Goal: Task Accomplishment & Management: Use online tool/utility

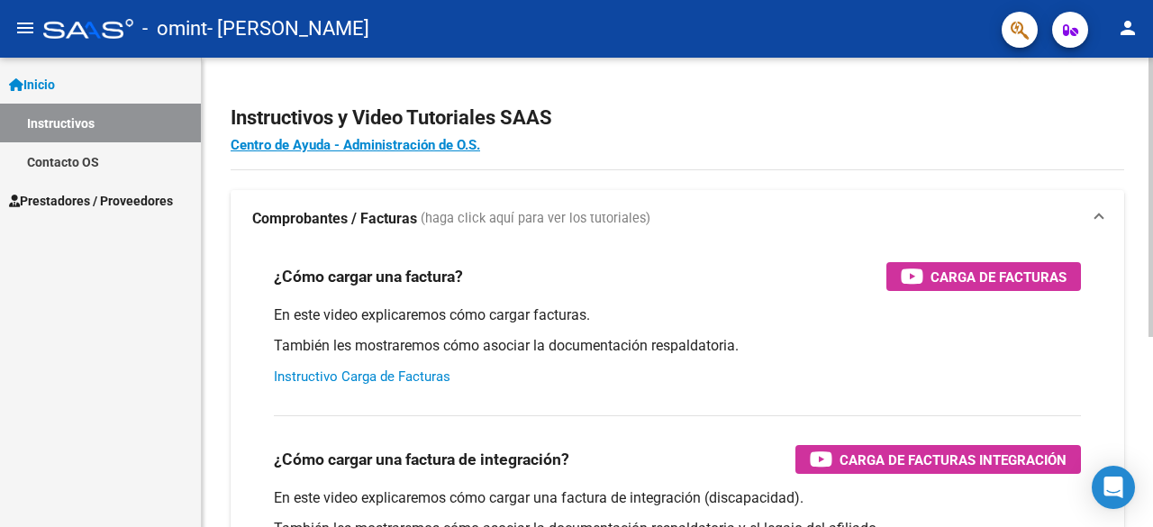
click at [423, 372] on link "Instructivo Carga de Facturas" at bounding box center [362, 376] width 176 height 16
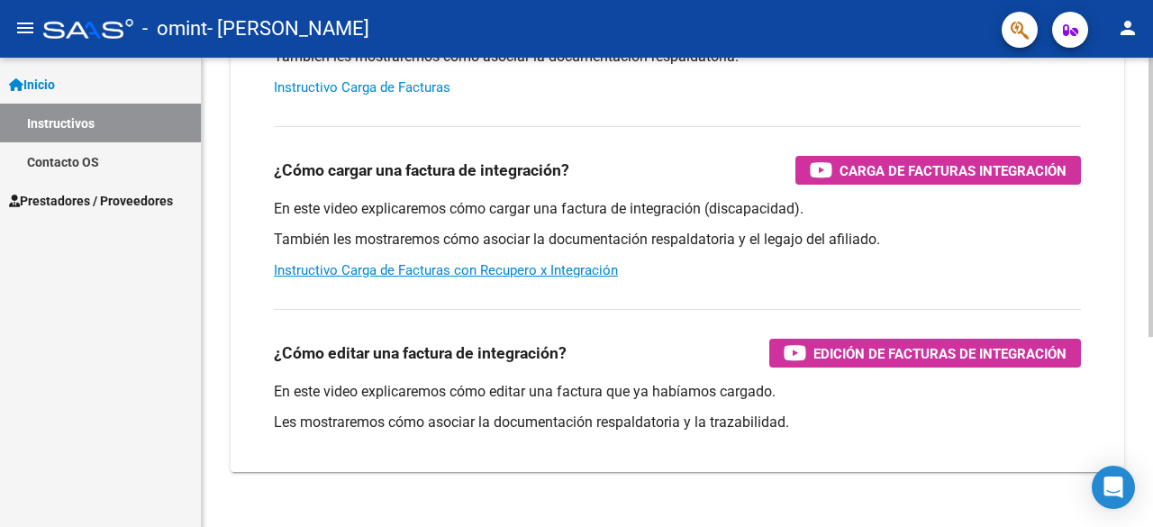
scroll to position [320, 0]
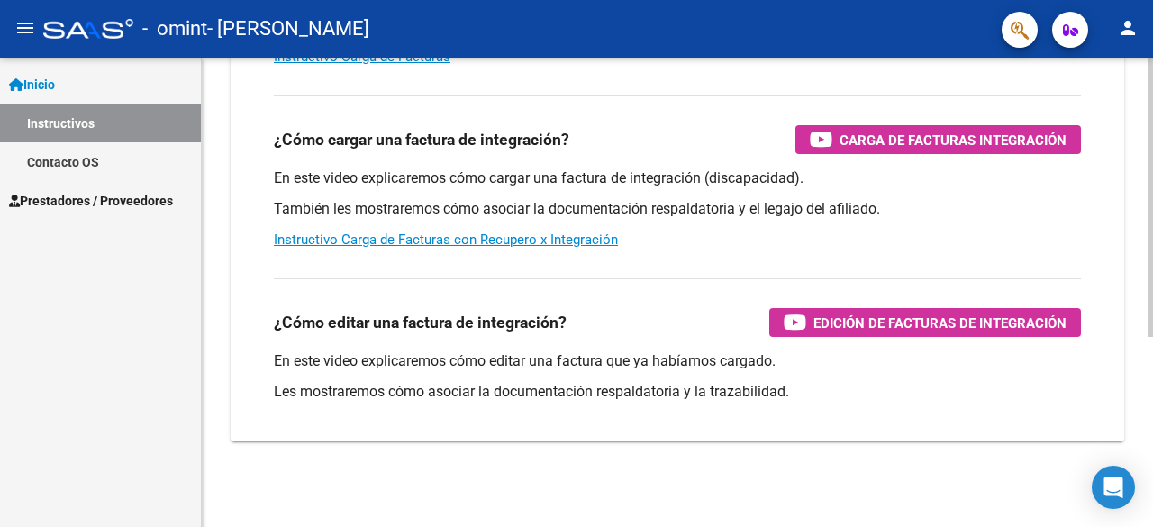
click at [954, 337] on div "¿Cómo editar una factura de integración? Edición de Facturas de integración En …" at bounding box center [677, 345] width 850 height 163
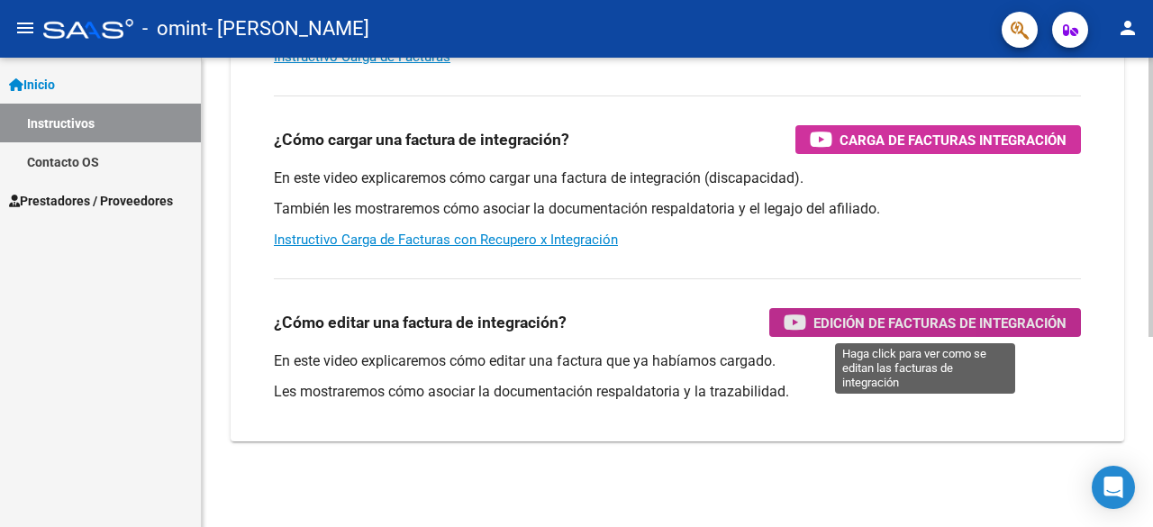
click at [800, 316] on icon "button" at bounding box center [794, 322] width 23 height 21
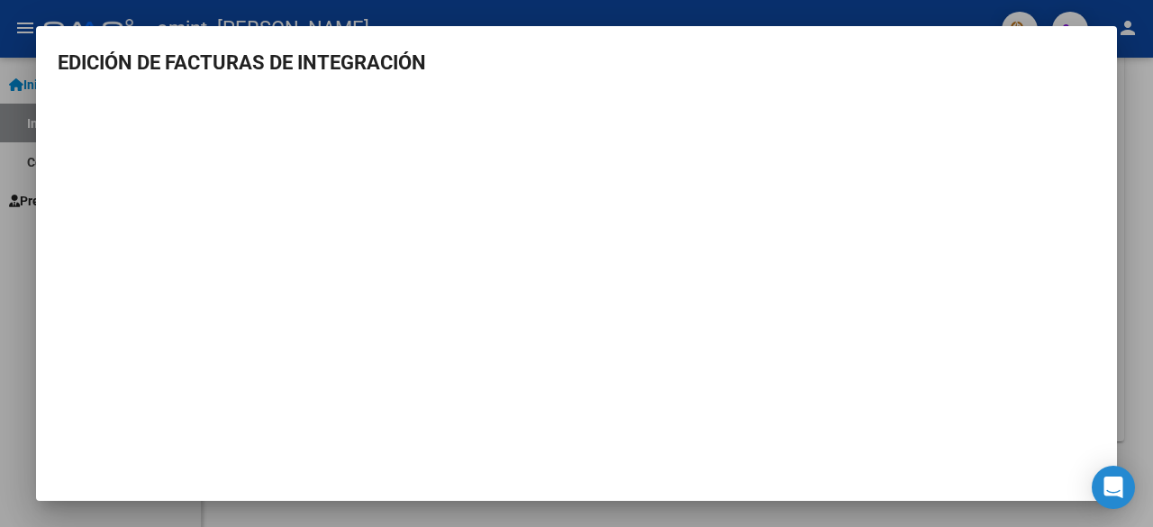
click at [315, 22] on div at bounding box center [576, 263] width 1153 height 527
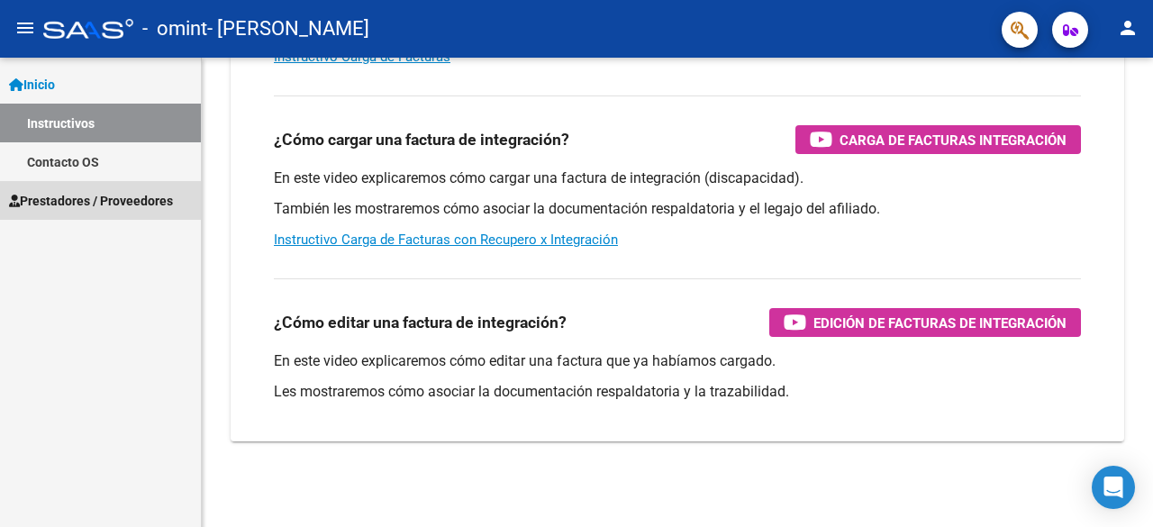
click at [68, 191] on span "Prestadores / Proveedores" at bounding box center [91, 201] width 164 height 20
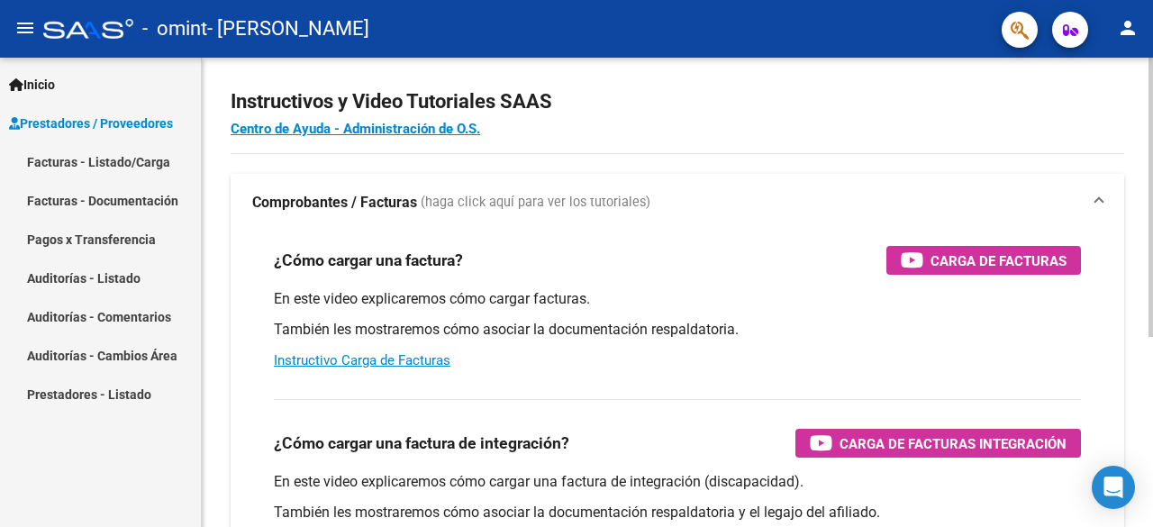
scroll to position [0, 0]
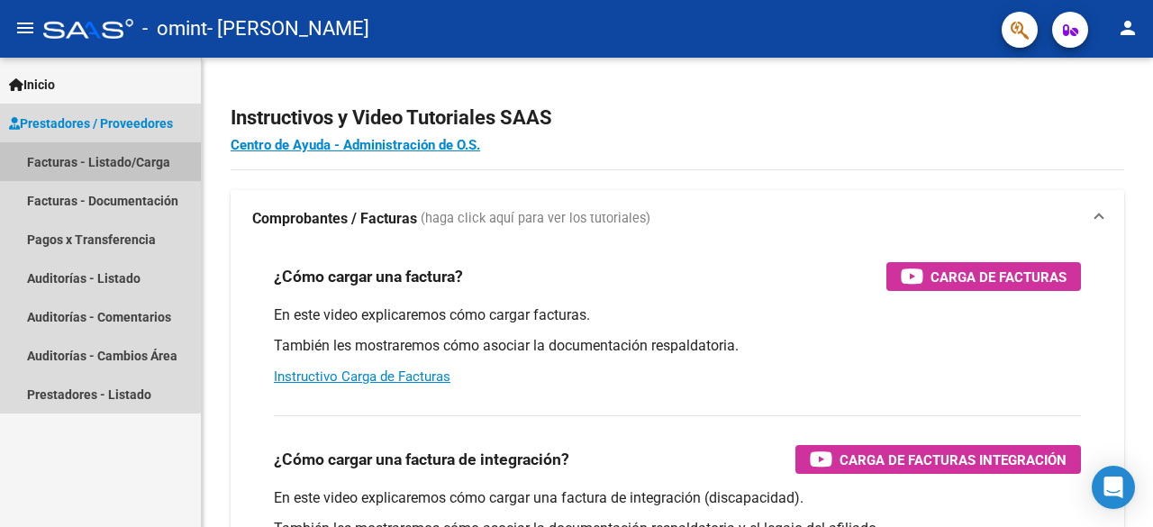
click at [77, 167] on link "Facturas - Listado/Carga" at bounding box center [100, 161] width 201 height 39
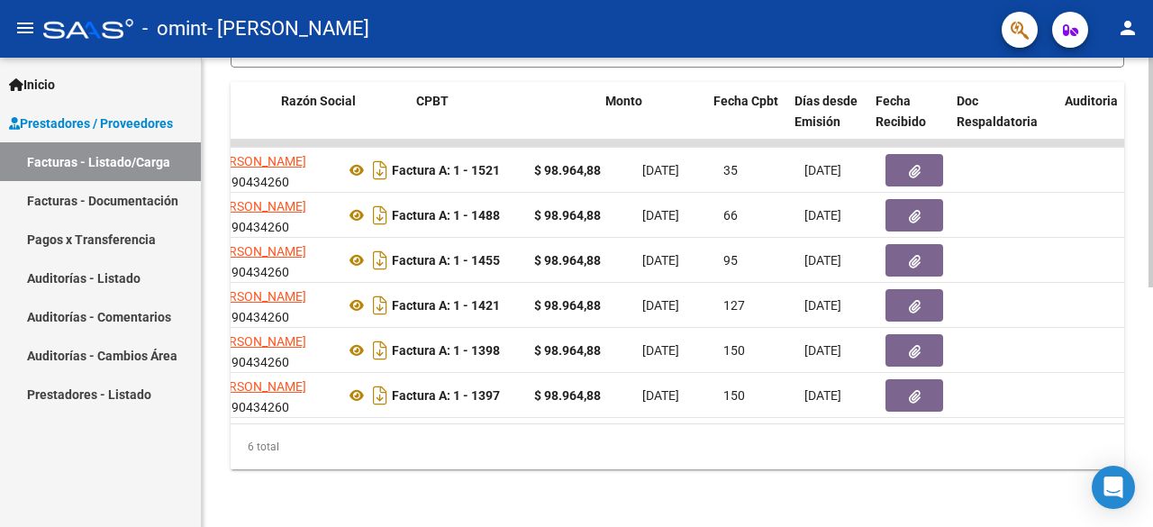
scroll to position [0, 539]
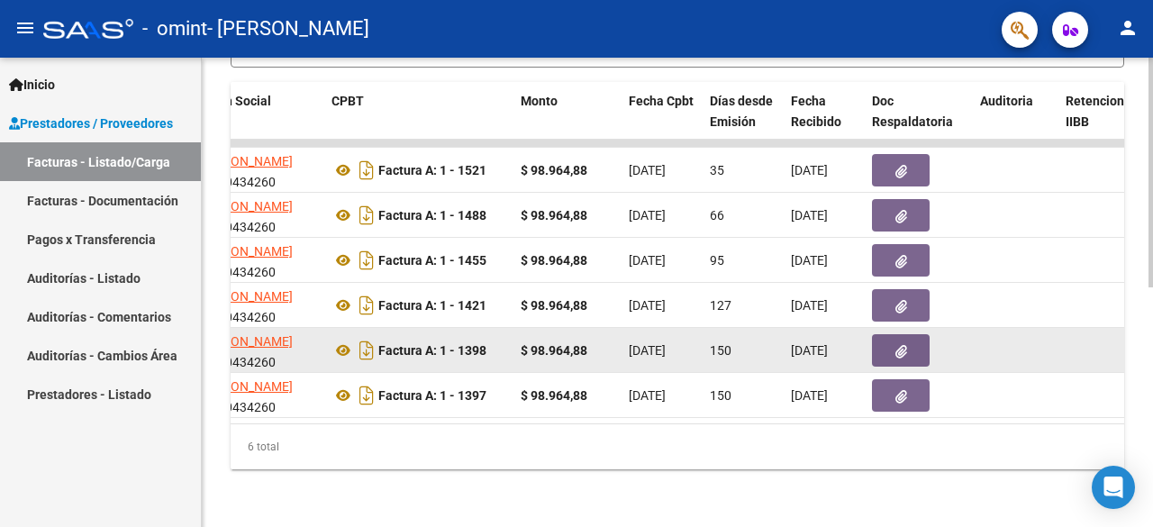
drag, startPoint x: 655, startPoint y: 299, endPoint x: 657, endPoint y: 321, distance: 22.6
click at [584, 321] on datatable-scroller "15196 Integración [PERSON_NAME] 27190434260 Factura A: 1 - 1521 $ 98.964,88 [DA…" at bounding box center [137, 279] width 893 height 278
click at [661, 343] on span "[DATE]" at bounding box center [646, 350] width 37 height 14
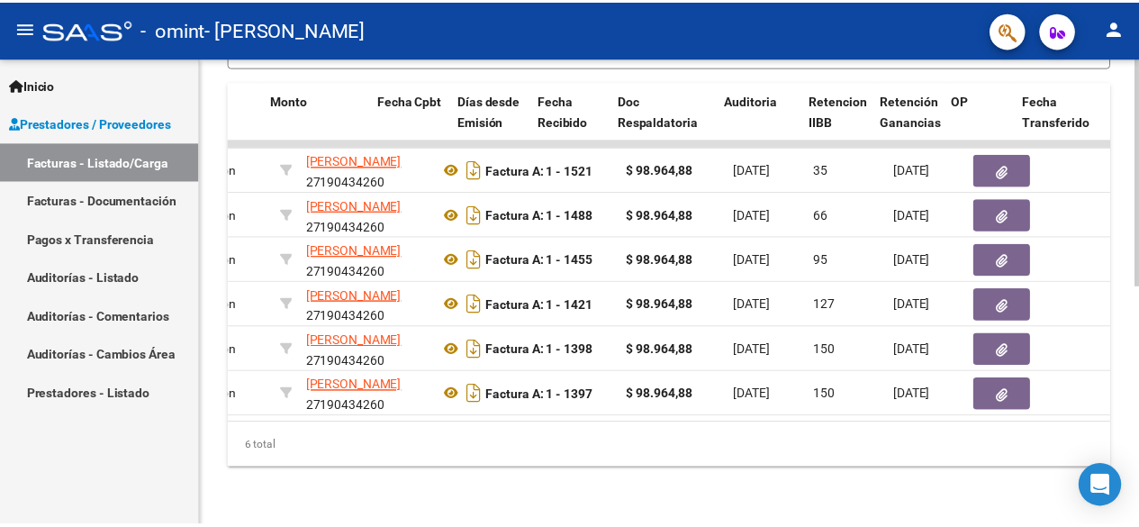
scroll to position [0, 0]
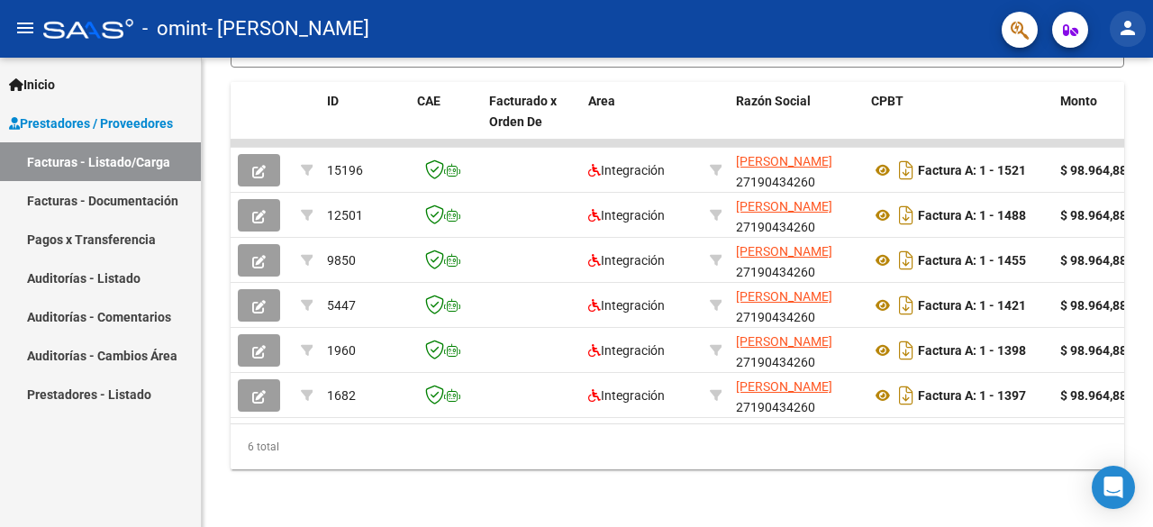
click at [1131, 19] on mat-icon "person" at bounding box center [1128, 28] width 22 height 22
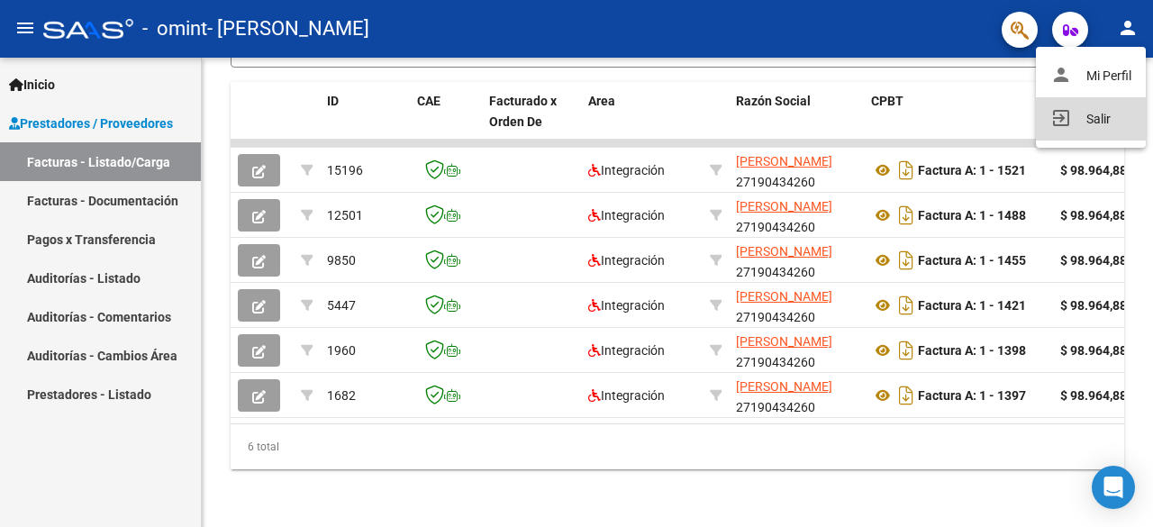
click at [1086, 117] on button "exit_to_app Salir" at bounding box center [1090, 118] width 110 height 43
